Goal: Information Seeking & Learning: Learn about a topic

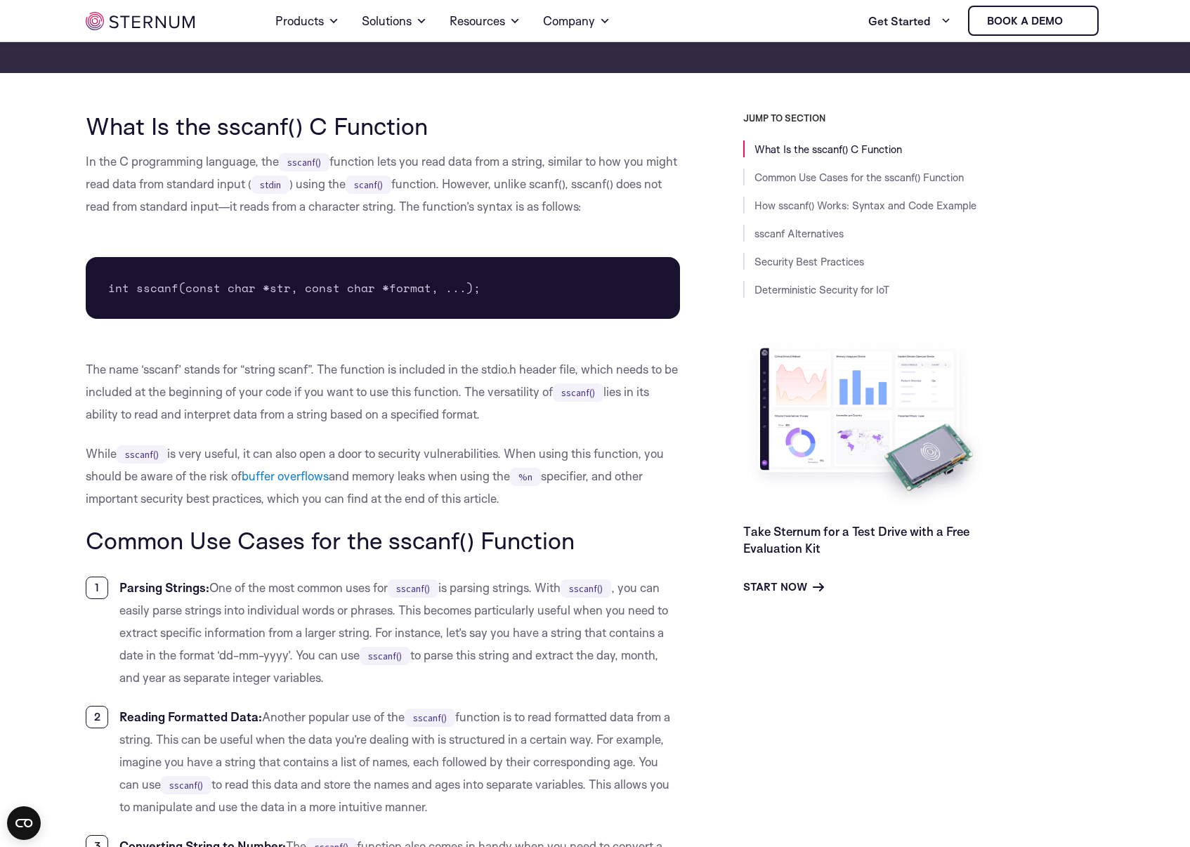
scroll to position [295, 0]
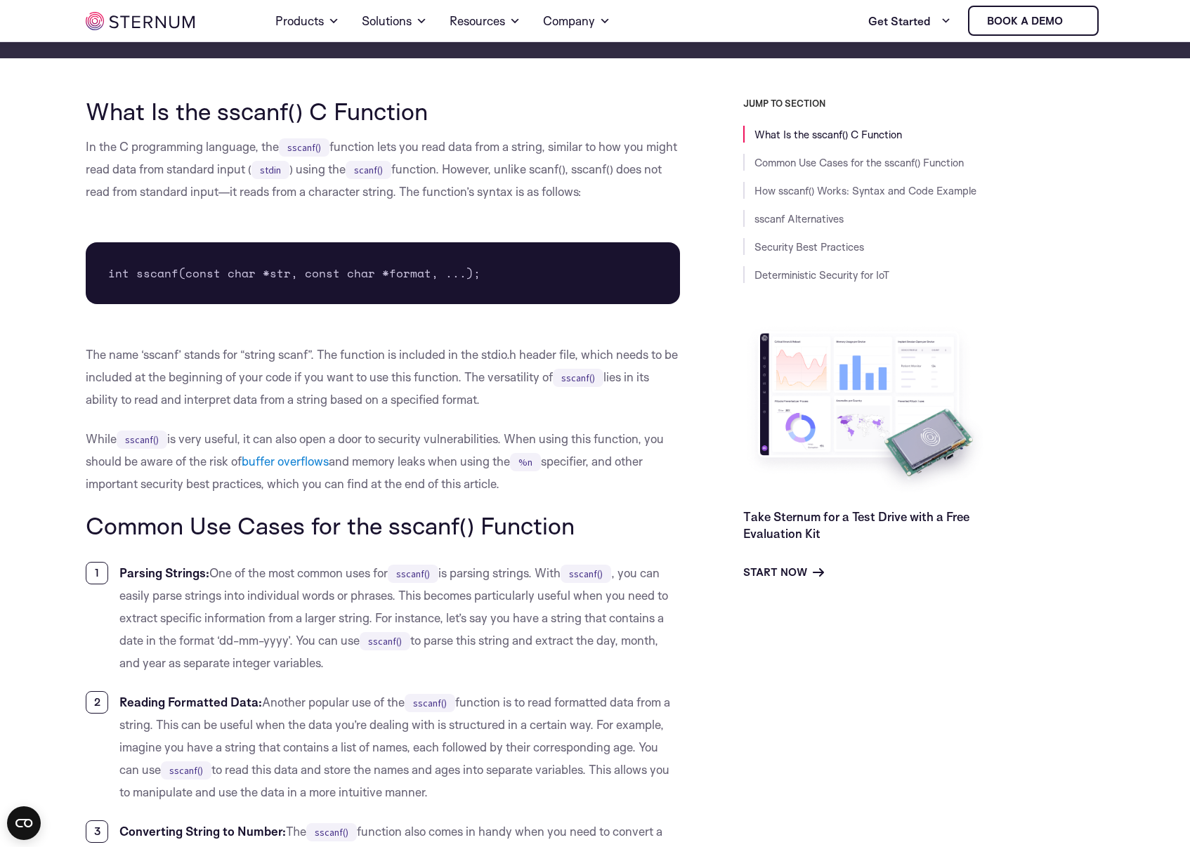
click at [510, 650] on li "Parsing Strings: One of the most common uses for sscanf() is parsing strings. W…" at bounding box center [383, 618] width 594 height 112
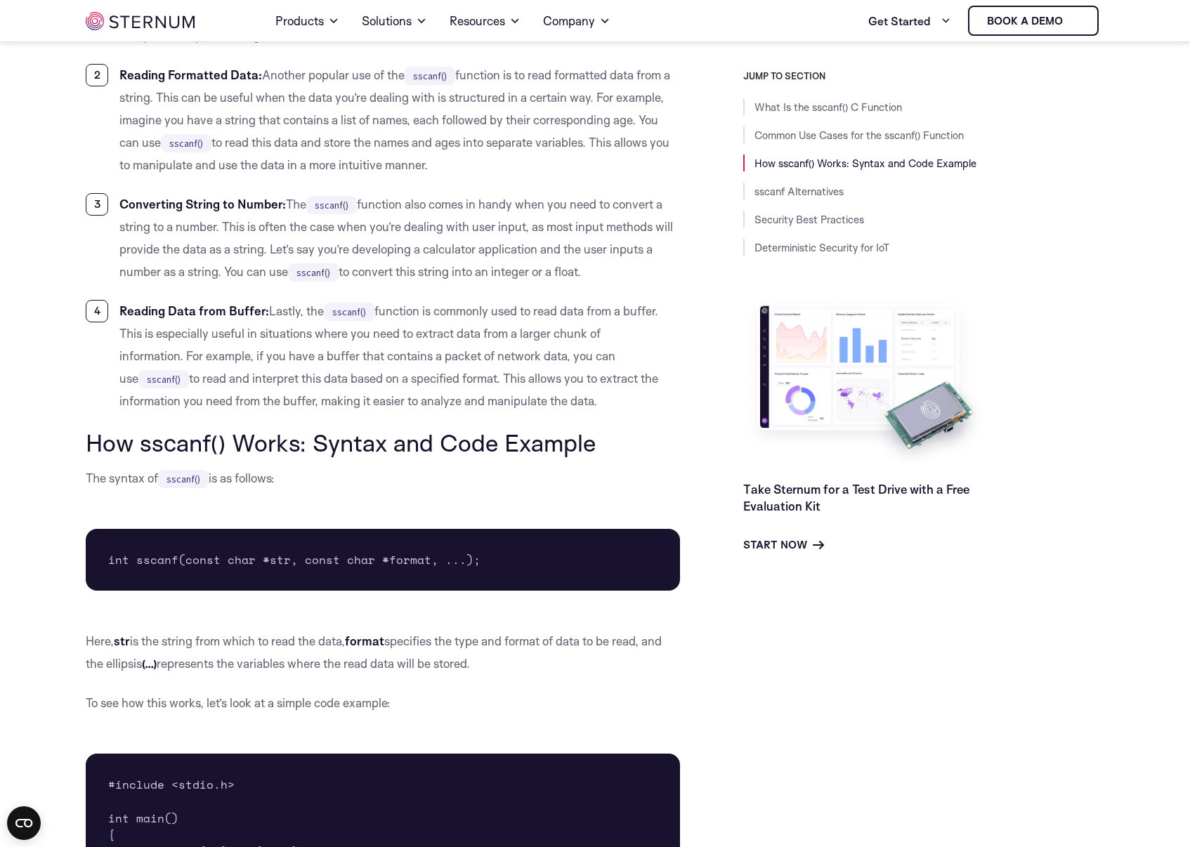
scroll to position [1006, 0]
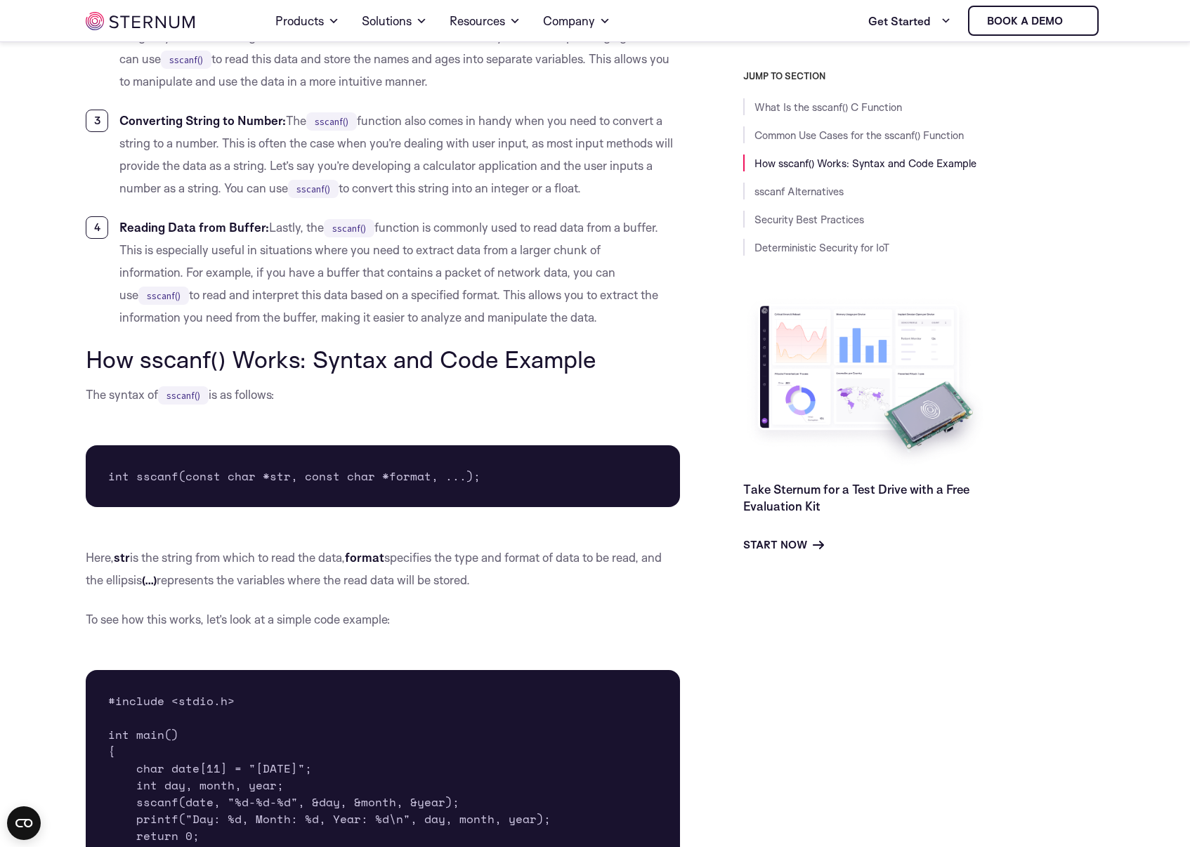
click at [577, 368] on h2 "How sscanf() Works: Syntax and Code Example" at bounding box center [383, 359] width 594 height 27
drag, startPoint x: 577, startPoint y: 368, endPoint x: 441, endPoint y: 377, distance: 136.6
click at [453, 358] on h2 "How sscanf() Works: Syntax and Code Example" at bounding box center [383, 359] width 594 height 27
click at [426, 402] on p "The syntax of sscanf() is as follows:" at bounding box center [383, 394] width 594 height 22
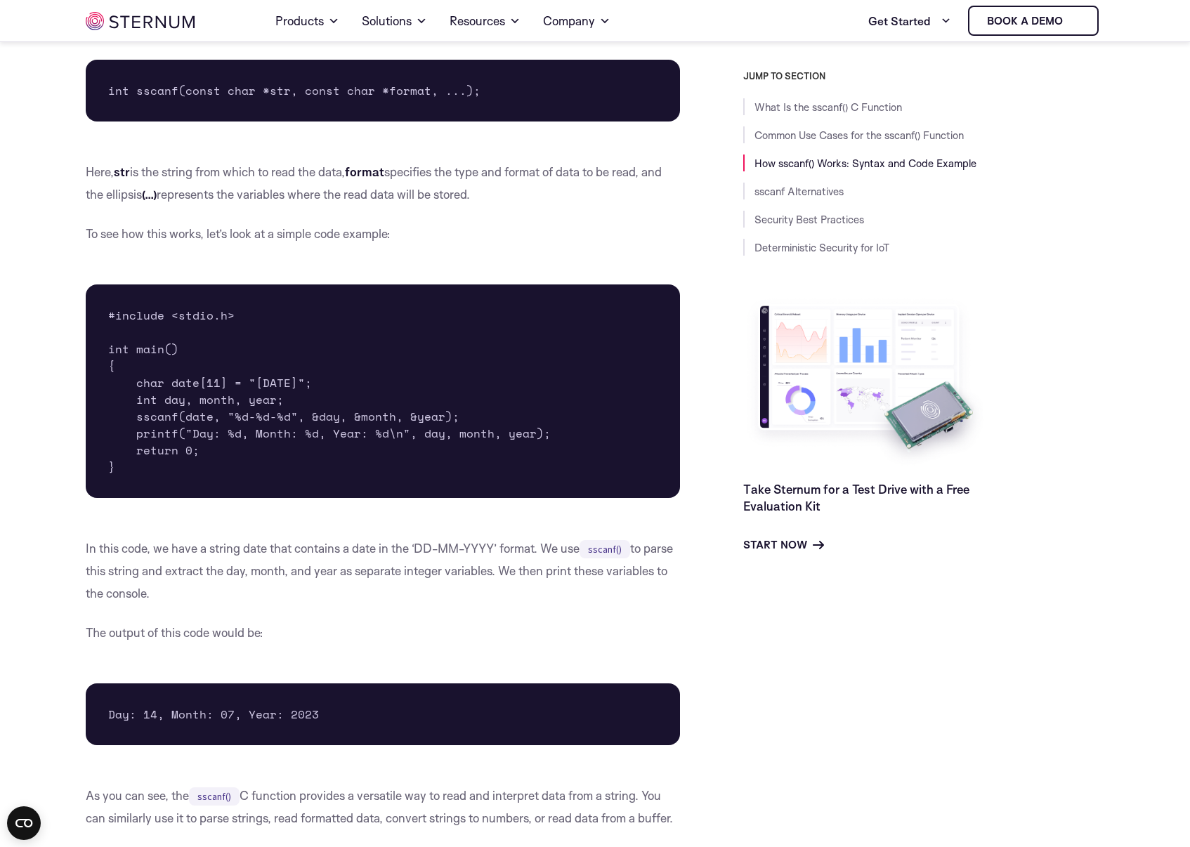
scroll to position [1393, 0]
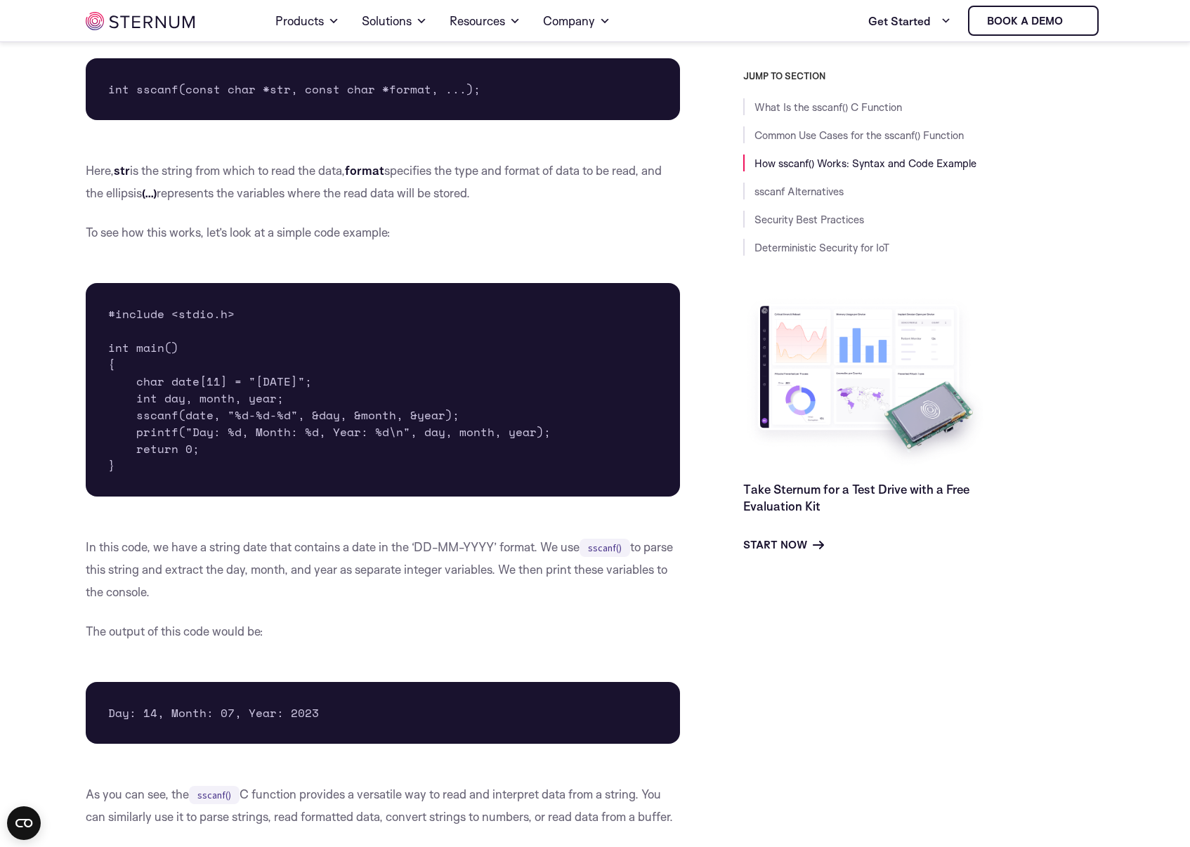
drag, startPoint x: 200, startPoint y: 457, endPoint x: 143, endPoint y: 318, distance: 150.3
click at [146, 326] on pre "#include <stdio.h> int main() { char date[11] = "[DATE]"; int day, month, year;…" at bounding box center [383, 390] width 594 height 214
click at [217, 424] on pre "#include <stdio.h> int main() { char date[11] = "[DATE]"; int day, month, year;…" at bounding box center [383, 390] width 594 height 214
click at [242, 466] on pre "#include <stdio.h> int main() { char date[11] = "[DATE]"; int day, month, year;…" at bounding box center [383, 390] width 594 height 214
drag, startPoint x: 237, startPoint y: 470, endPoint x: 149, endPoint y: 377, distance: 127.7
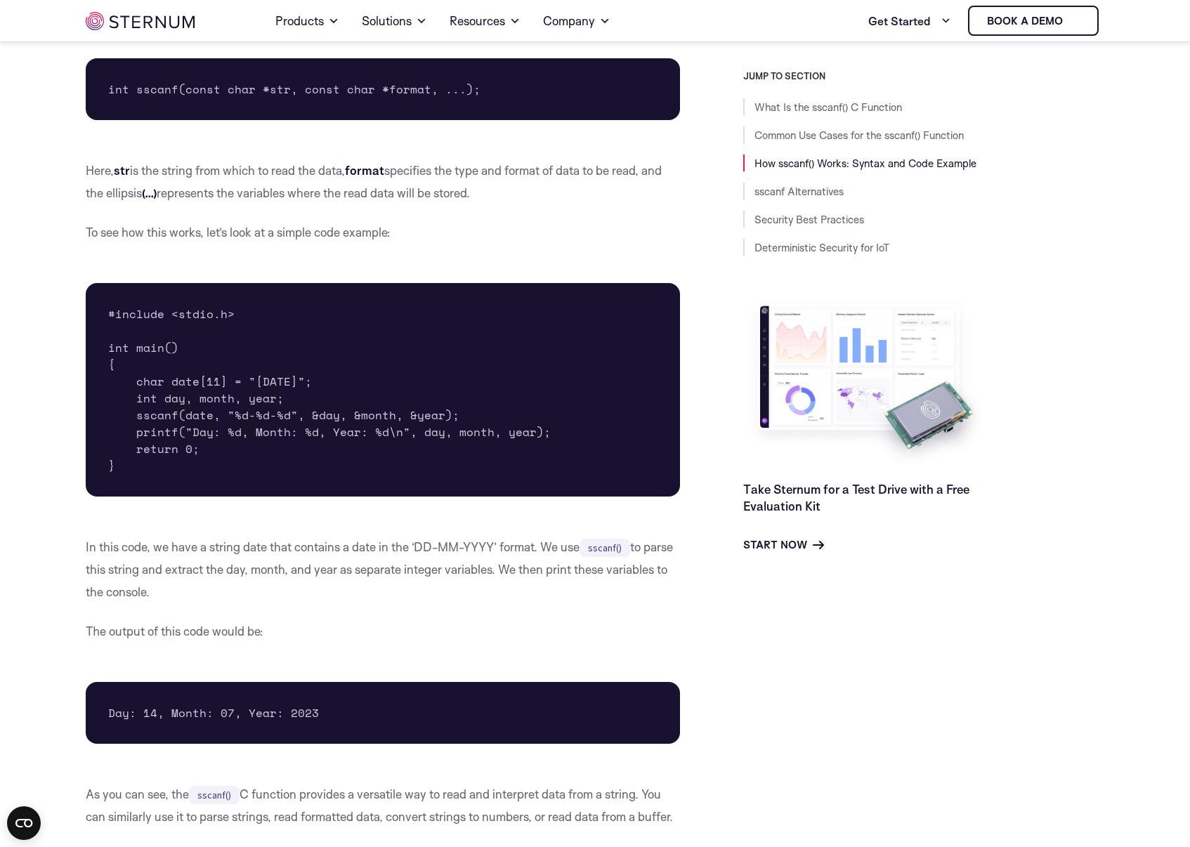
click at [118, 339] on pre "#include <stdio.h> int main() { char date[11] = "[DATE]"; int day, month, year;…" at bounding box center [383, 390] width 594 height 214
click at [199, 436] on pre "#include <stdio.h> int main() { char date[11] = "[DATE]"; int day, month, year;…" at bounding box center [383, 390] width 594 height 214
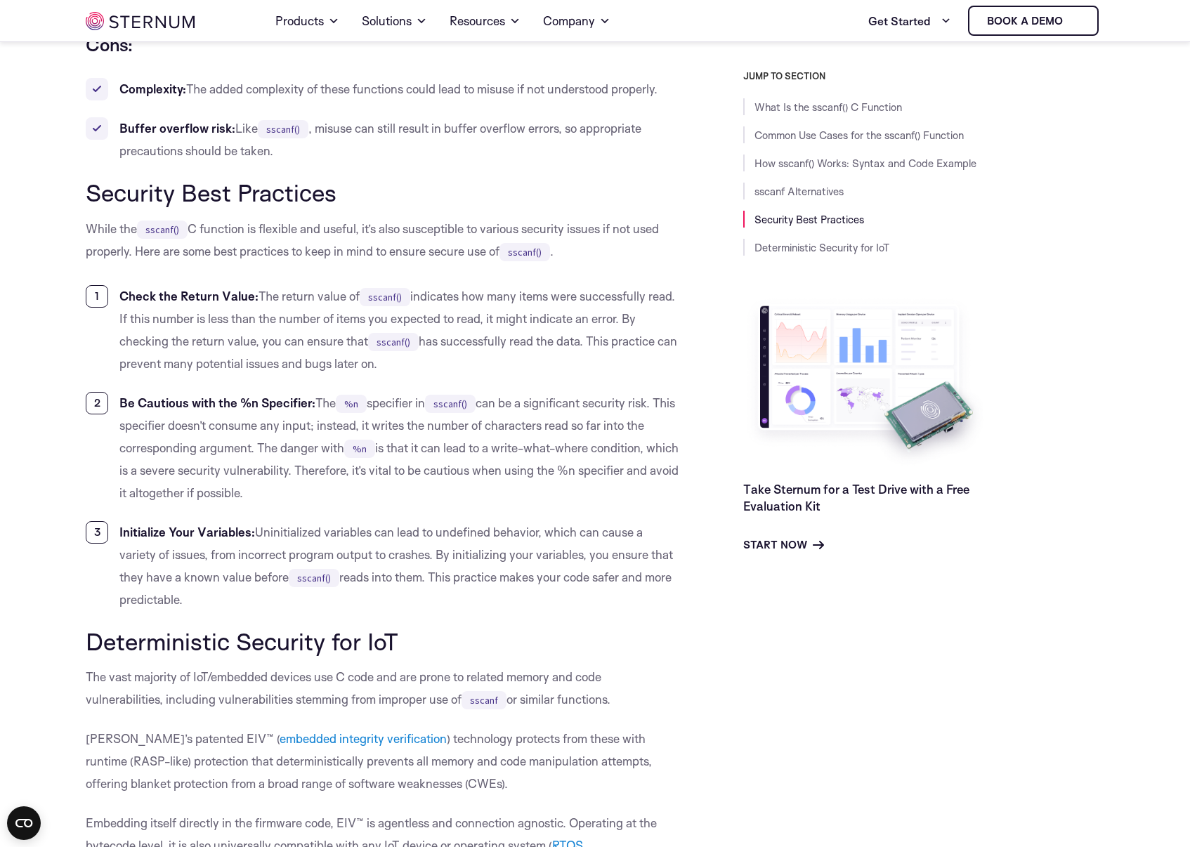
scroll to position [4015, 0]
